Goal: Task Accomplishment & Management: Complete application form

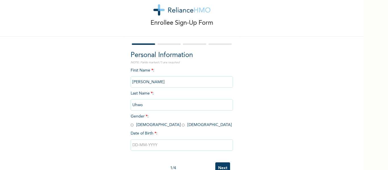
scroll to position [13, 0]
click at [182, 127] on input "radio" at bounding box center [183, 124] width 3 height 5
radio input "true"
click at [132, 145] on input "text" at bounding box center [182, 144] width 102 height 11
select select "7"
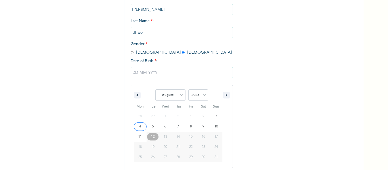
scroll to position [88, 0]
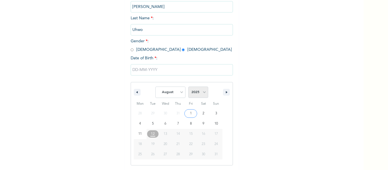
click at [200, 90] on select "2025 2024 2023 2022 2021 2020 2019 2018 2017 2016 2015 2014 2013 2012 2011 2010…" at bounding box center [198, 92] width 20 height 11
select select "1996"
click at [188, 87] on select "2025 2024 2023 2022 2021 2020 2019 2018 2017 2016 2015 2014 2013 2012 2011 2010…" at bounding box center [198, 92] width 20 height 11
click at [179, 93] on select "January February March April May June July August September October November De…" at bounding box center [170, 92] width 30 height 11
select select "0"
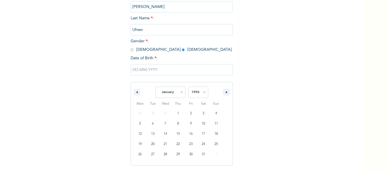
click at [155, 87] on select "January February March April May June July August September October November De…" at bounding box center [170, 92] width 30 height 11
type input "[DATE]"
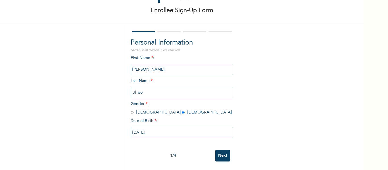
click at [223, 151] on input "Next" at bounding box center [222, 156] width 15 height 12
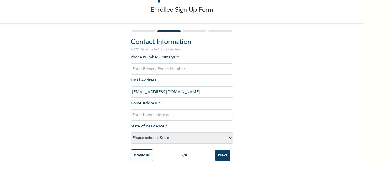
click at [142, 109] on input "text" at bounding box center [182, 114] width 102 height 11
paste input "Ezekiel Street Elikpokwuodu, [GEOGRAPHIC_DATA], [GEOGRAPHIC_DATA], [GEOGRAPHIC_…"
type input "Ezekiel Street Elikpokwuodu, [GEOGRAPHIC_DATA], [GEOGRAPHIC_DATA], [GEOGRAPHIC_…"
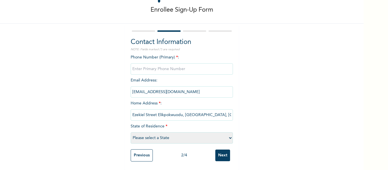
click at [143, 132] on select "Please select a State [PERSON_NAME] (FCT) [PERSON_NAME] Ibom [GEOGRAPHIC_DATA] …" at bounding box center [182, 137] width 102 height 11
select select "33"
click at [131, 132] on select "Please select a State [PERSON_NAME] (FCT) [PERSON_NAME] Ibom [GEOGRAPHIC_DATA] …" at bounding box center [182, 137] width 102 height 11
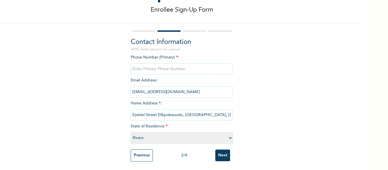
click at [222, 152] on input "Next" at bounding box center [222, 156] width 15 height 12
click at [183, 66] on input "phone" at bounding box center [182, 68] width 102 height 11
type input "08076877687"
click at [225, 150] on input "Next" at bounding box center [222, 156] width 15 height 12
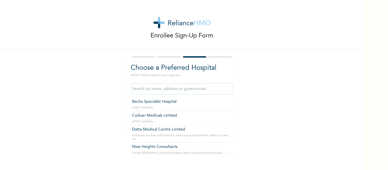
click at [193, 88] on input "text" at bounding box center [182, 88] width 102 height 11
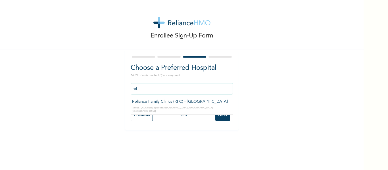
type input "Reliance Family Clinics (RFC) - [GEOGRAPHIC_DATA]"
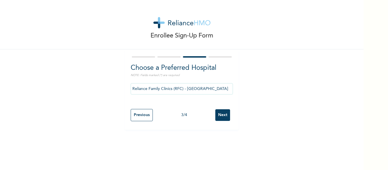
click at [221, 116] on input "Next" at bounding box center [222, 115] width 15 height 12
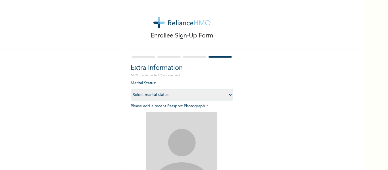
click at [160, 96] on select "Select marital status [DEMOGRAPHIC_DATA] Married [DEMOGRAPHIC_DATA] Widow/[DEMO…" at bounding box center [182, 94] width 102 height 11
select select "1"
click at [131, 89] on select "Select marital status [DEMOGRAPHIC_DATA] Married [DEMOGRAPHIC_DATA] Widow/[DEMO…" at bounding box center [182, 94] width 102 height 11
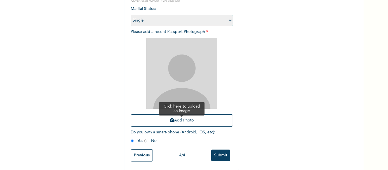
click at [158, 118] on button "Add Photo" at bounding box center [182, 120] width 102 height 12
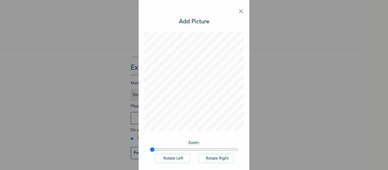
scroll to position [28, 0]
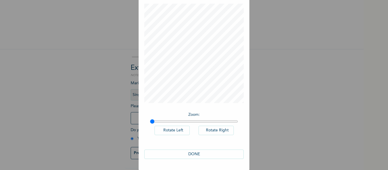
click at [189, 154] on button "DONE" at bounding box center [193, 154] width 99 height 9
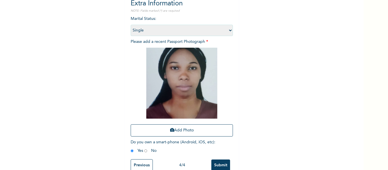
scroll to position [79, 0]
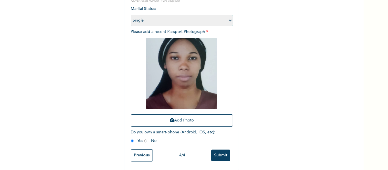
click at [222, 152] on input "Submit" at bounding box center [220, 156] width 19 height 12
